Goal: Task Accomplishment & Management: Use online tool/utility

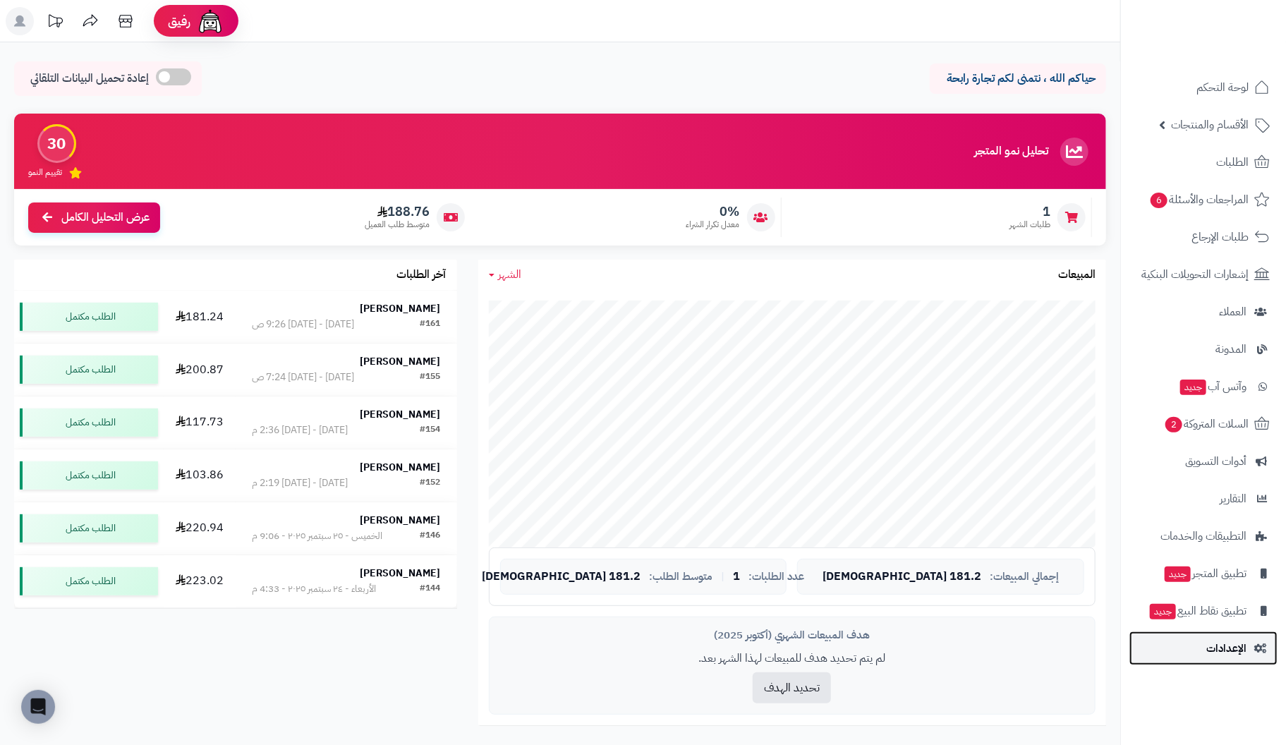
click at [1234, 650] on span "الإعدادات" at bounding box center [1226, 648] width 40 height 20
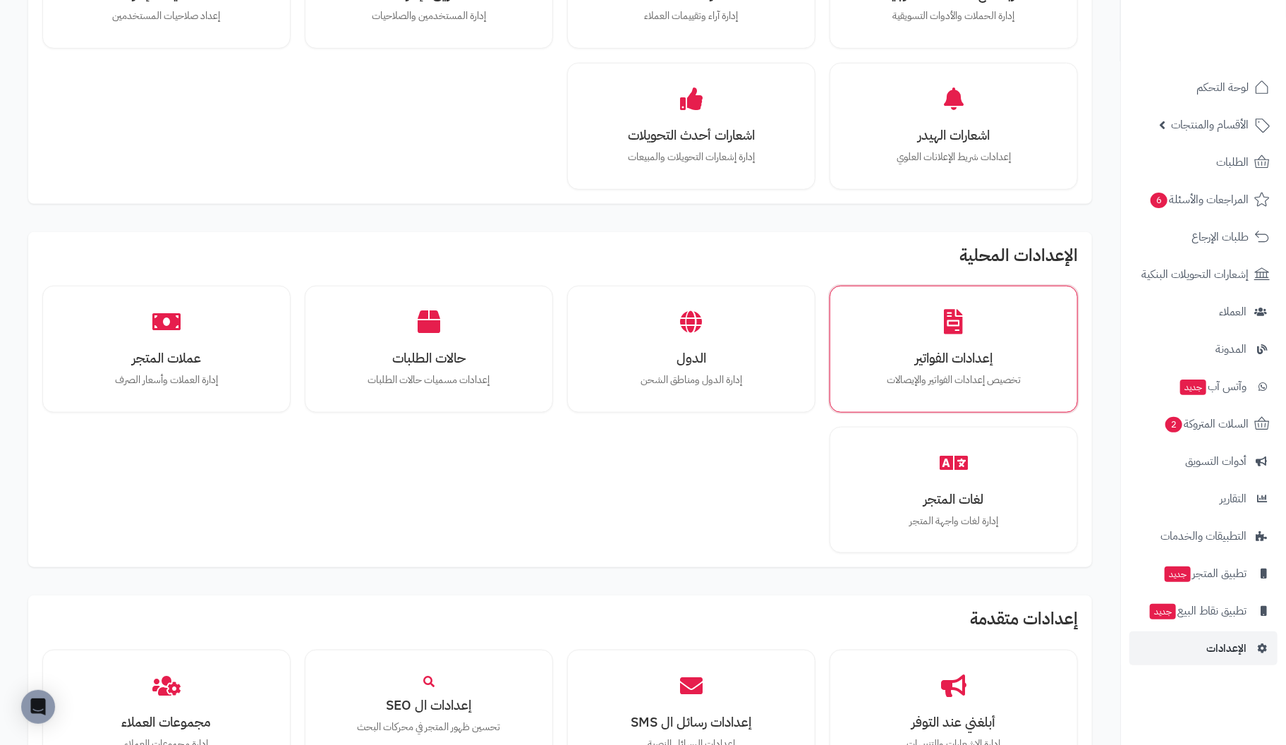
scroll to position [776, 0]
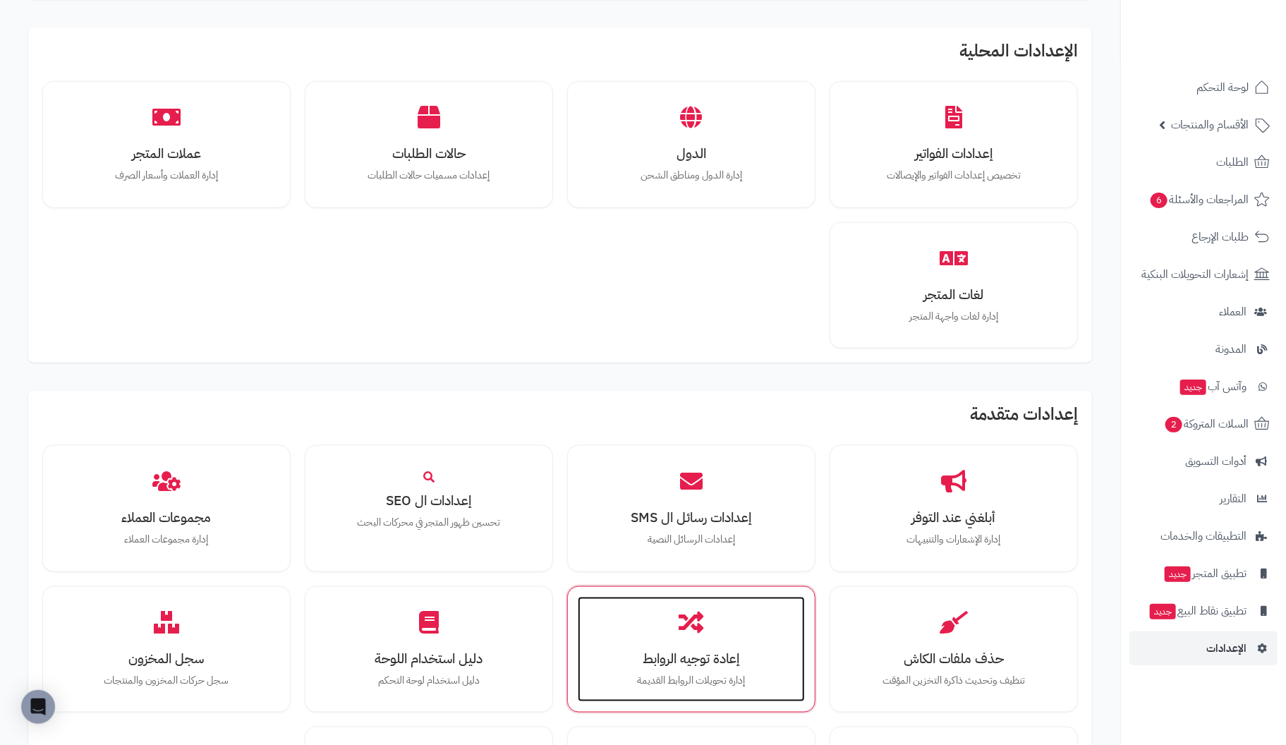
click at [746, 651] on h3 "إعادة توجيه الروابط" at bounding box center [691, 658] width 199 height 15
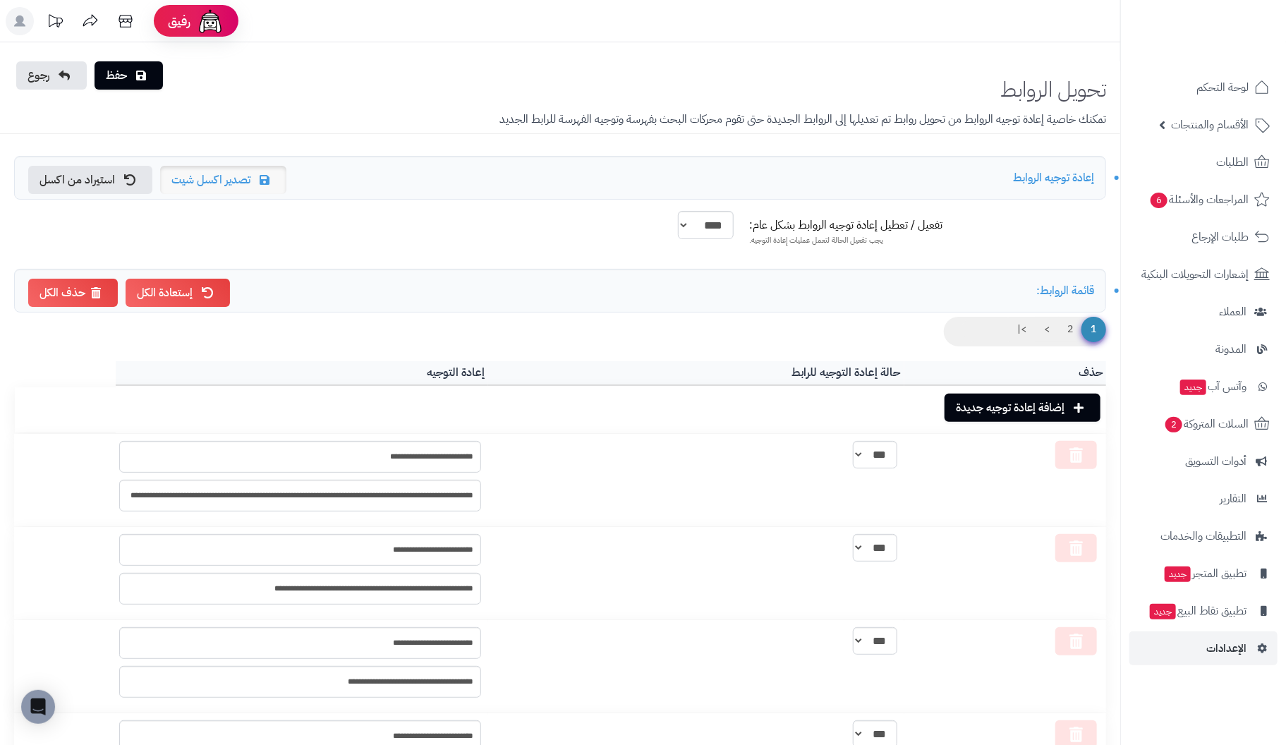
click at [218, 178] on link "تصدير اكسل شيت" at bounding box center [223, 180] width 126 height 28
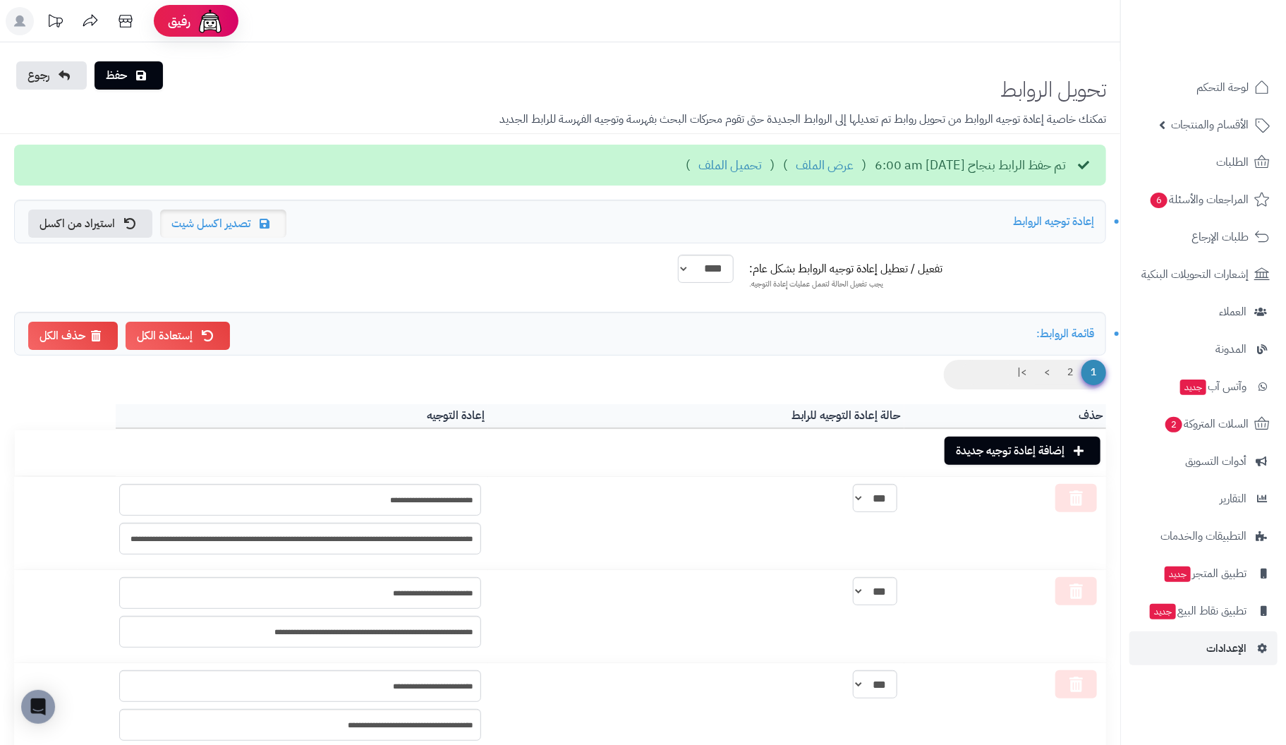
click at [227, 224] on link "تصدير اكسل شيت" at bounding box center [223, 224] width 126 height 28
click at [698, 167] on link "تحميل الملف" at bounding box center [729, 165] width 63 height 18
